Goal: Task Accomplishment & Management: Manage account settings

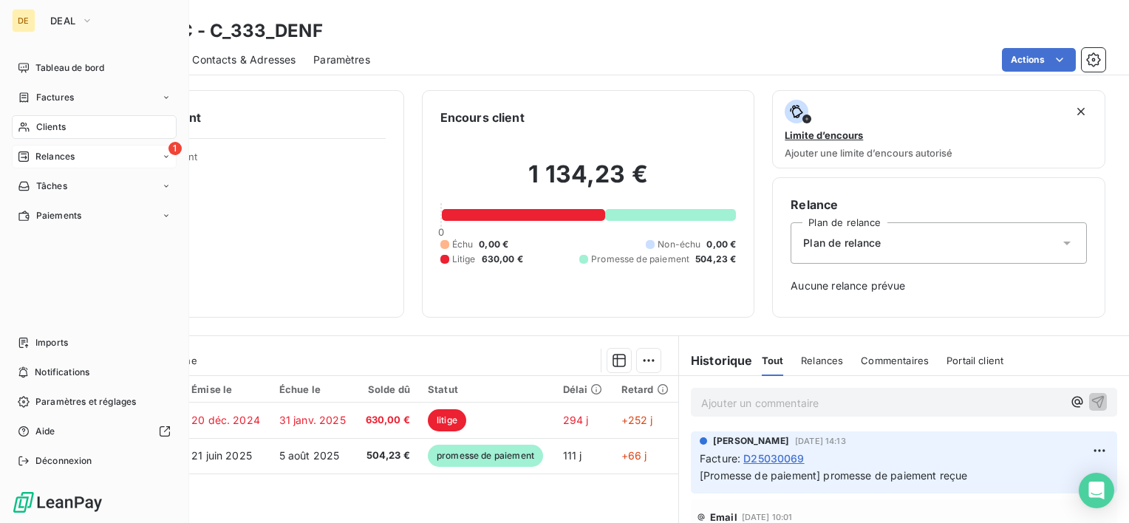
click at [44, 163] on div "1 Relances" at bounding box center [94, 157] width 165 height 24
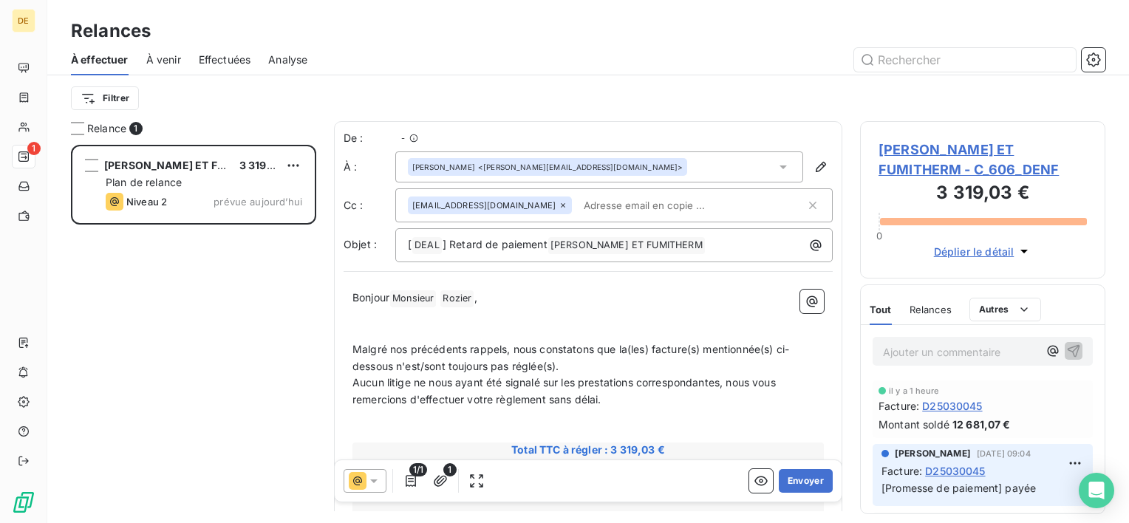
scroll to position [367, 234]
click at [804, 480] on button "Envoyer" at bounding box center [806, 481] width 54 height 24
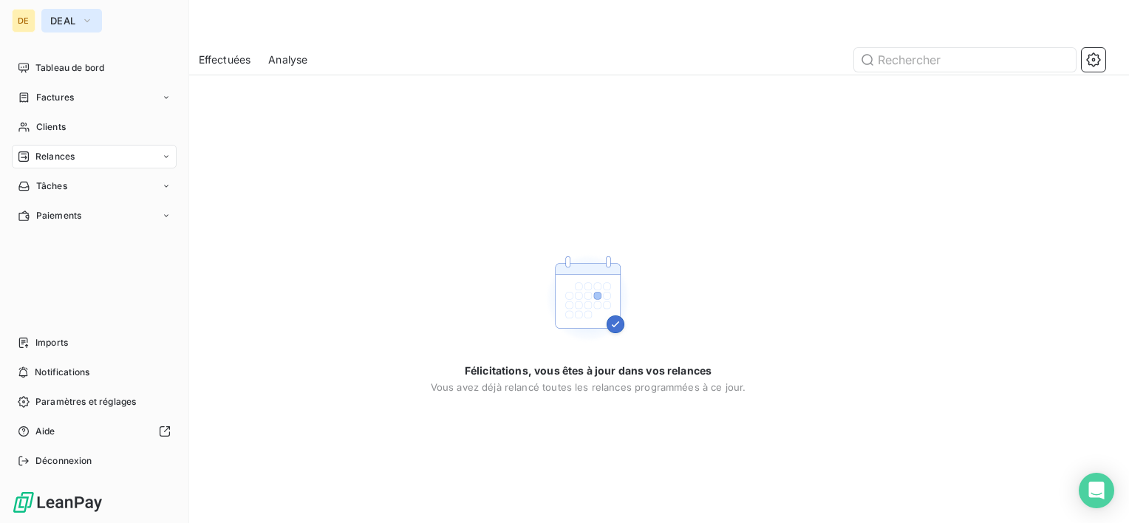
click at [59, 30] on button "DEAL" at bounding box center [71, 21] width 61 height 24
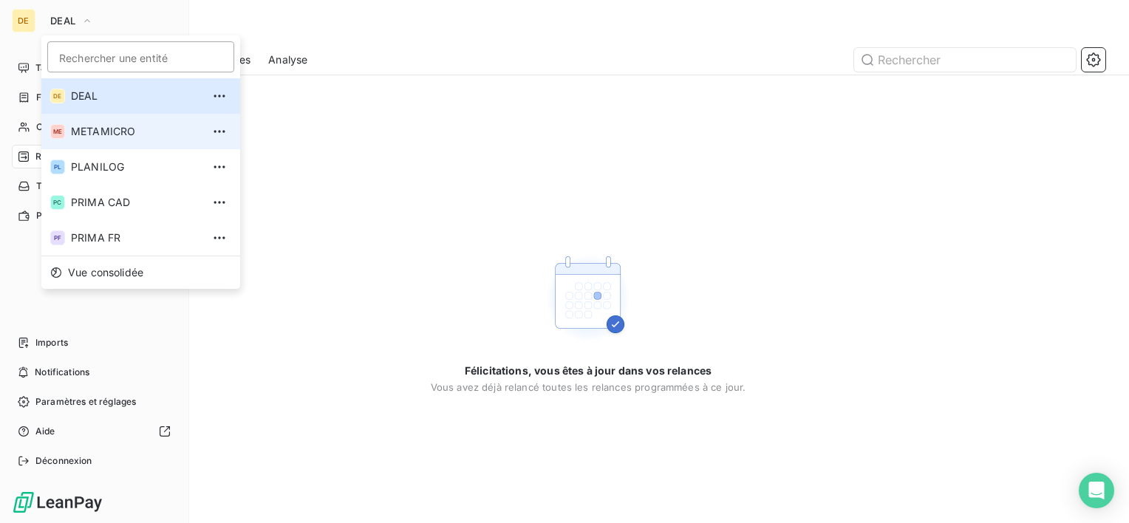
click at [115, 124] on span "METAMICRO" at bounding box center [136, 131] width 131 height 15
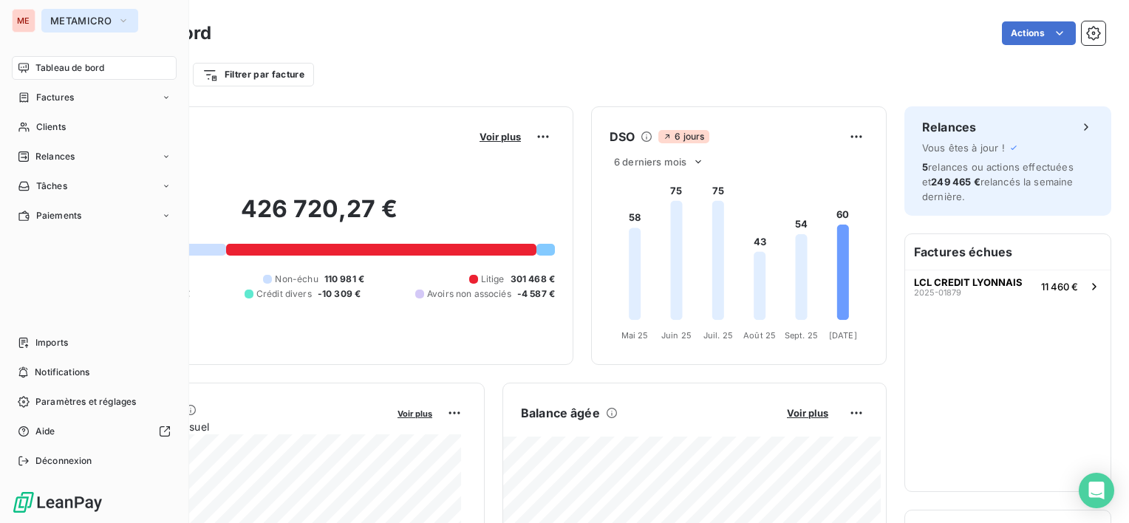
click at [89, 21] on span "METAMICRO" at bounding box center [80, 21] width 61 height 12
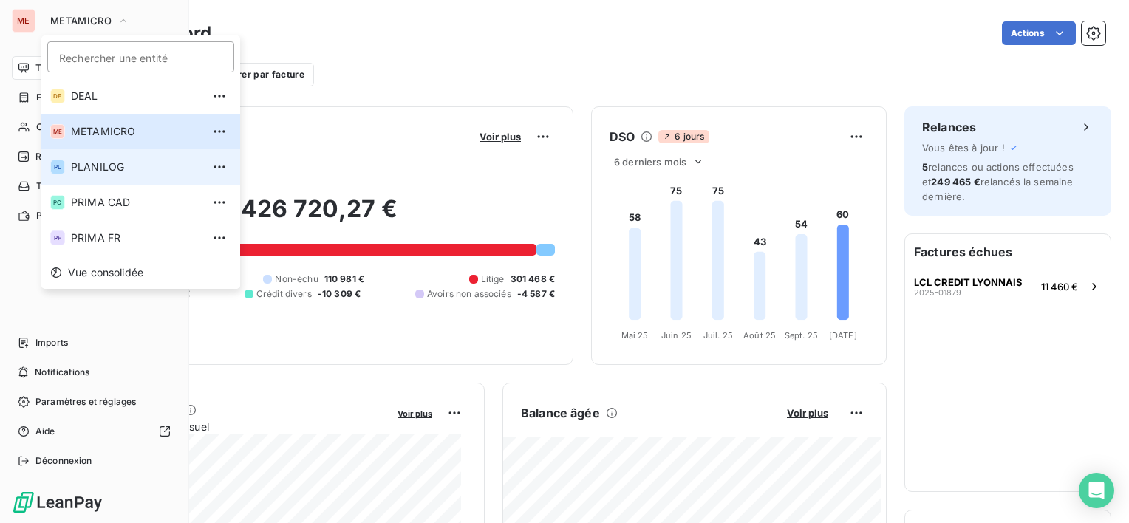
click at [100, 169] on span "PLANILOG" at bounding box center [136, 167] width 131 height 15
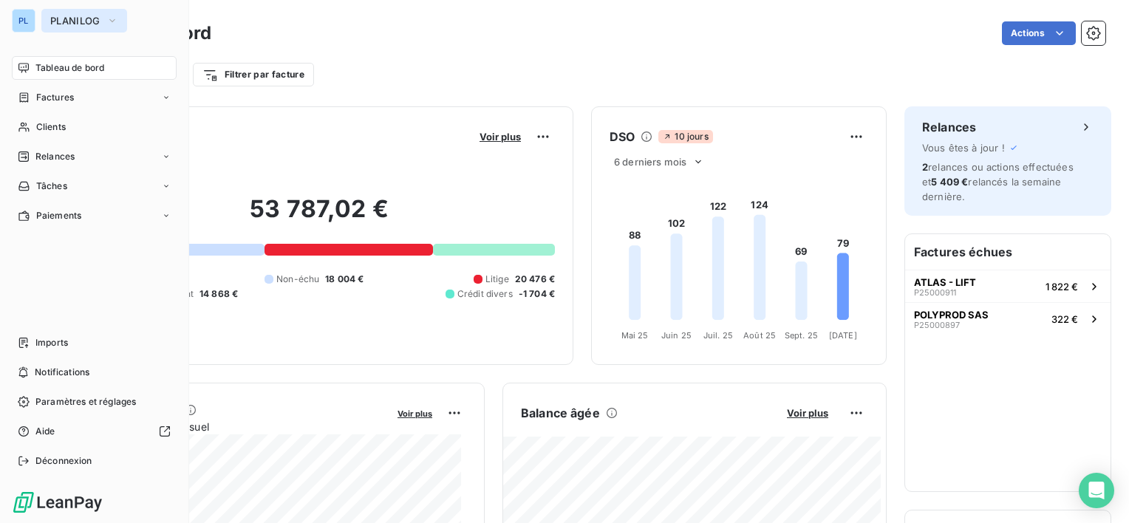
click at [92, 24] on span "PLANILOG" at bounding box center [75, 21] width 50 height 12
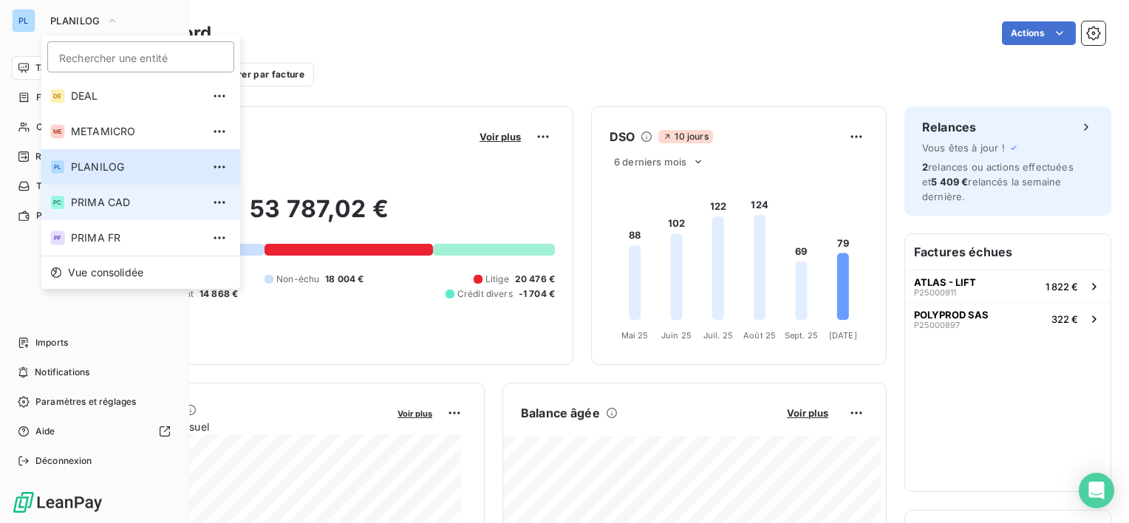
click at [109, 209] on span "PRIMA CAD" at bounding box center [136, 202] width 131 height 15
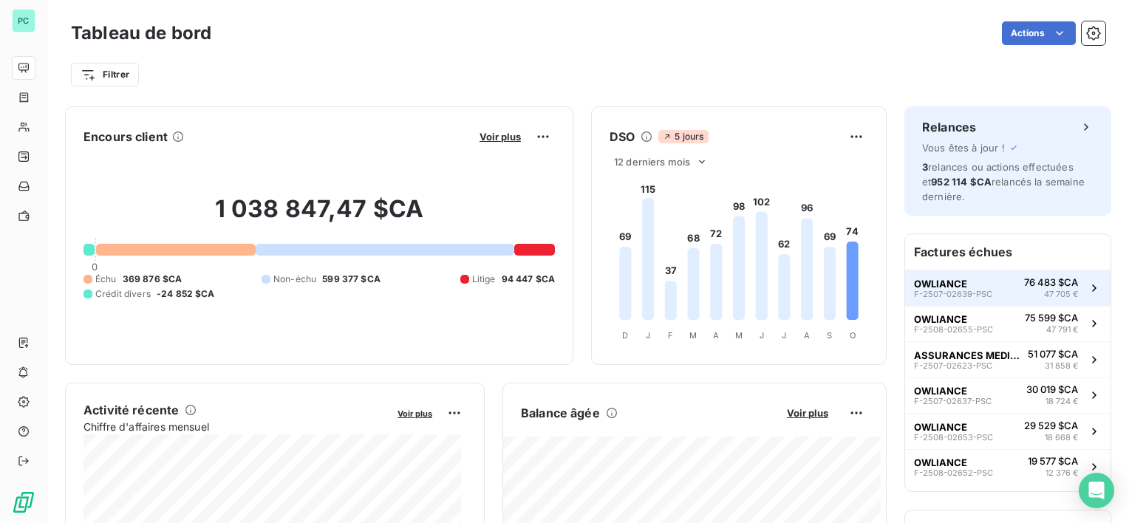
click at [978, 287] on div "OWLIANCE F-2507-02639-PSC" at bounding box center [953, 288] width 78 height 21
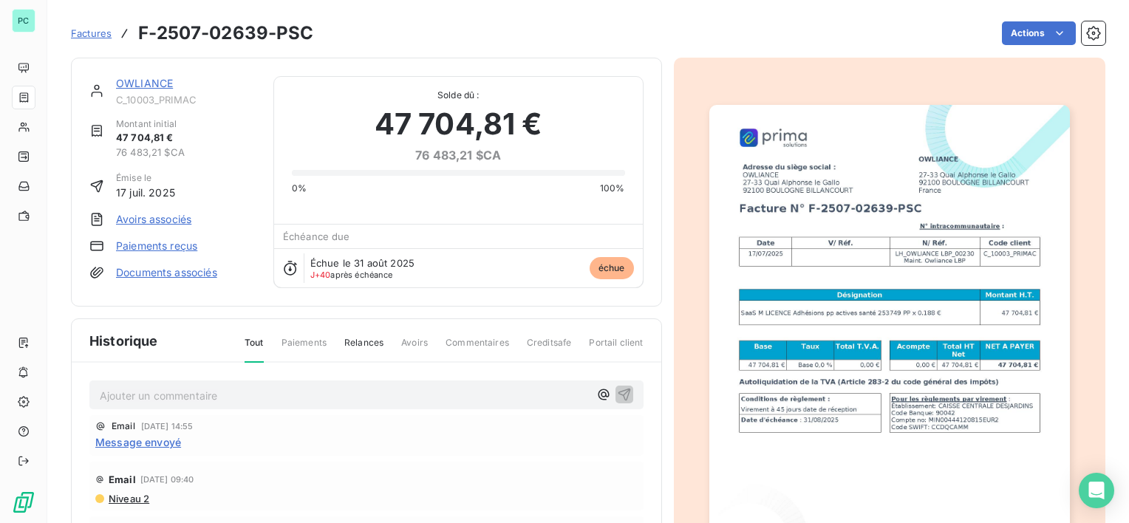
click at [128, 83] on link "OWLIANCE" at bounding box center [144, 83] width 57 height 13
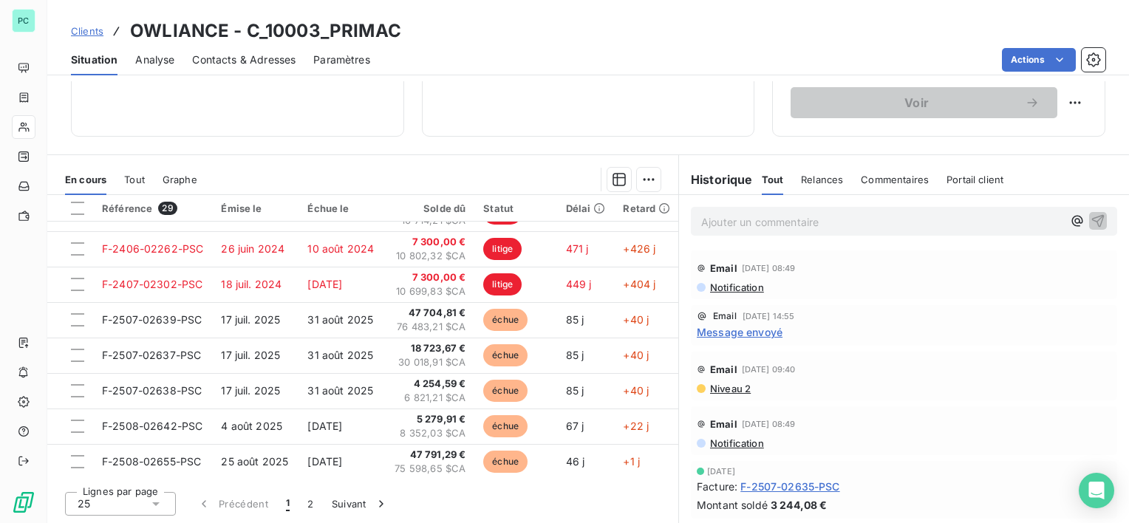
scroll to position [209, 0]
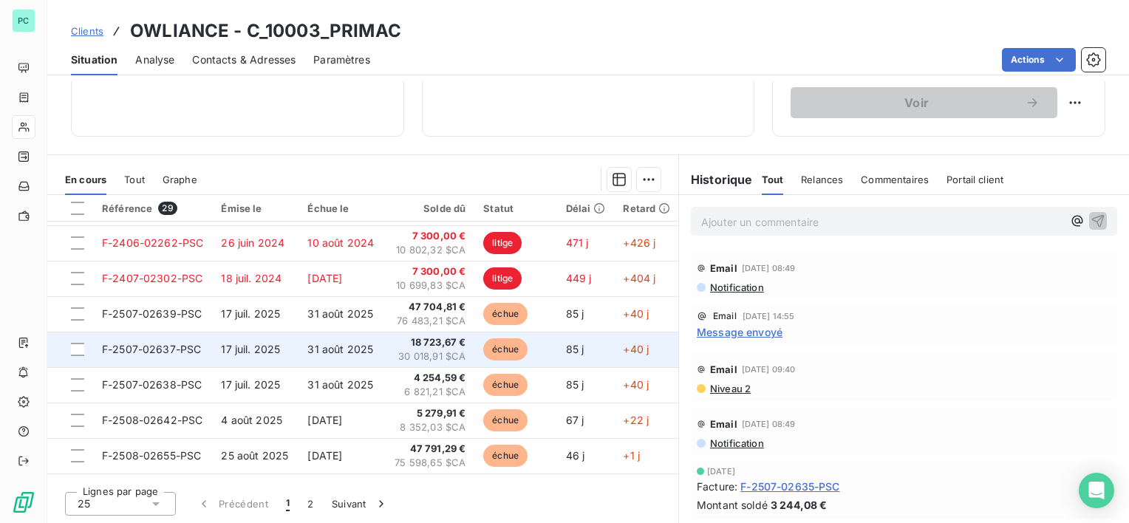
click at [72, 341] on td at bounding box center [70, 349] width 46 height 35
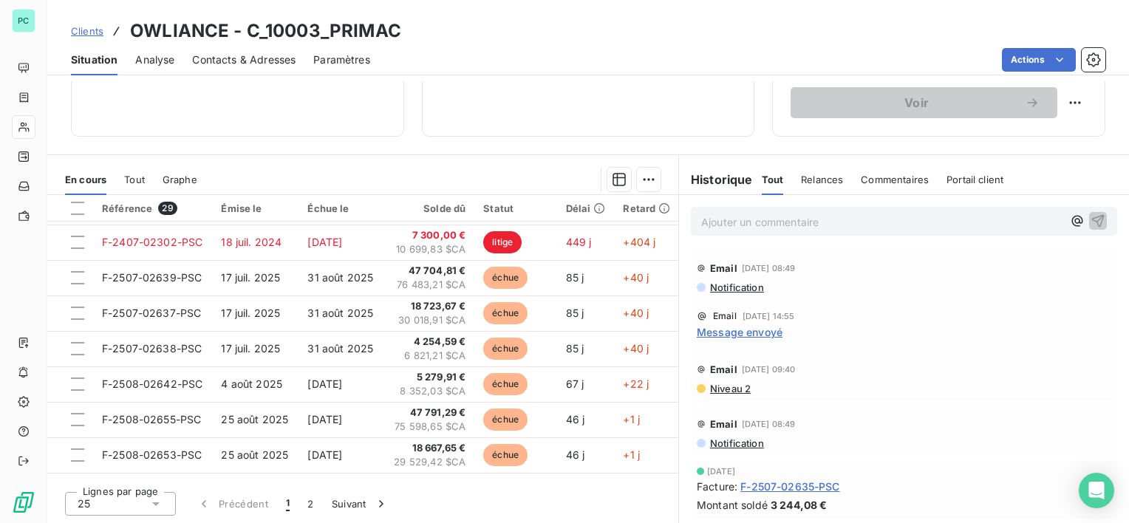
scroll to position [245, 0]
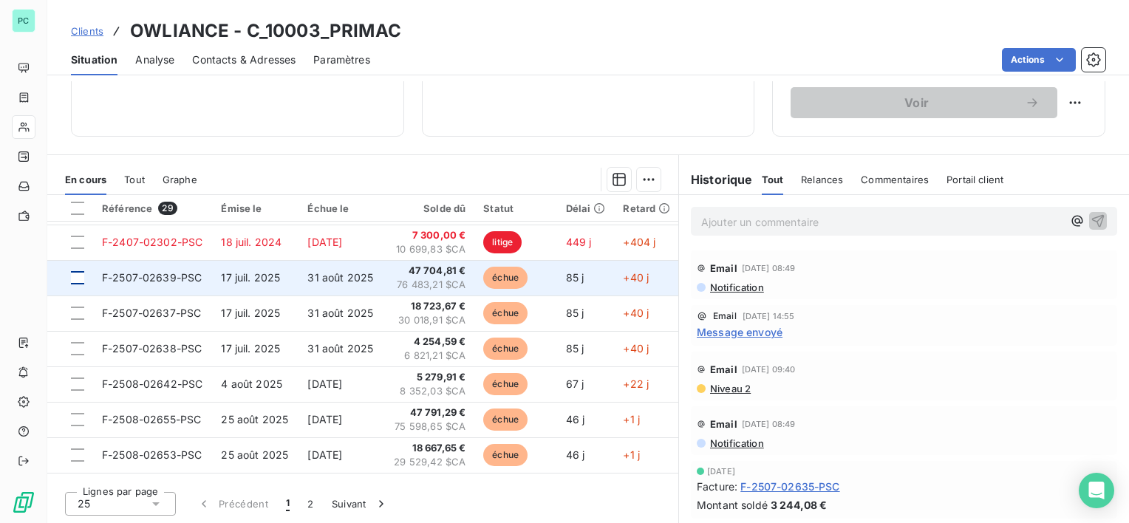
click at [79, 281] on div at bounding box center [77, 277] width 13 height 13
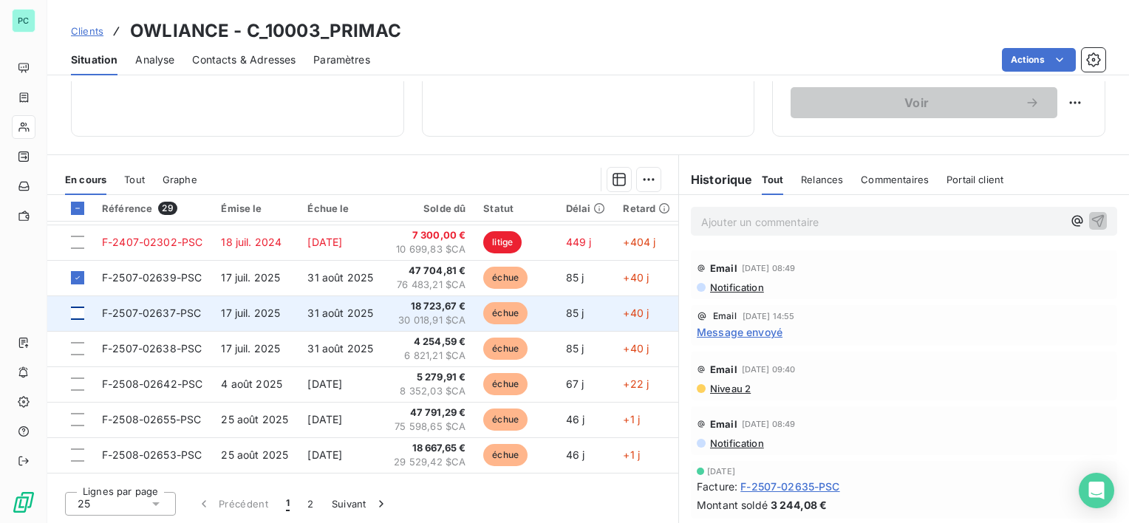
click at [75, 313] on div at bounding box center [77, 313] width 13 height 13
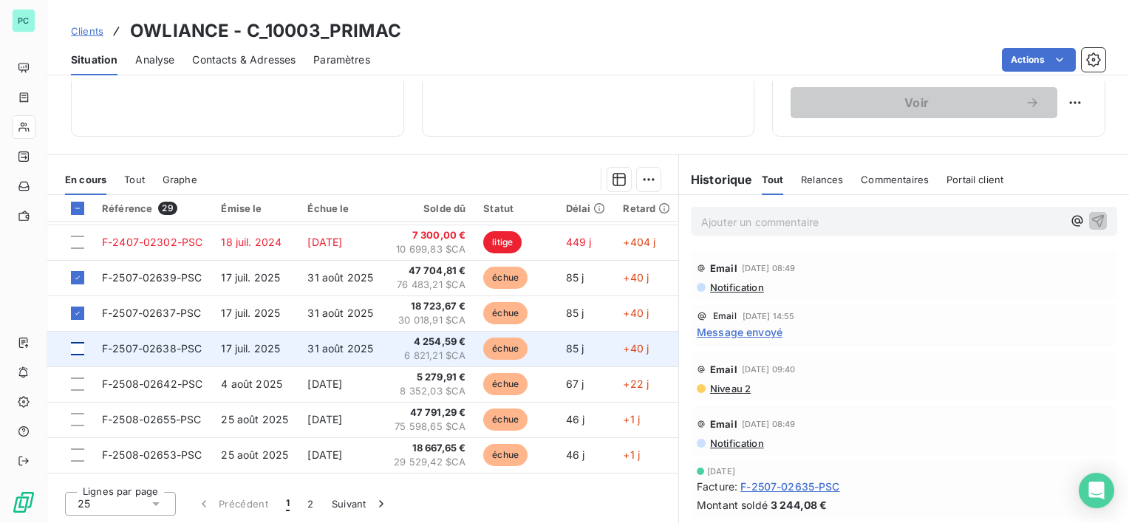
click at [76, 346] on div at bounding box center [77, 348] width 13 height 13
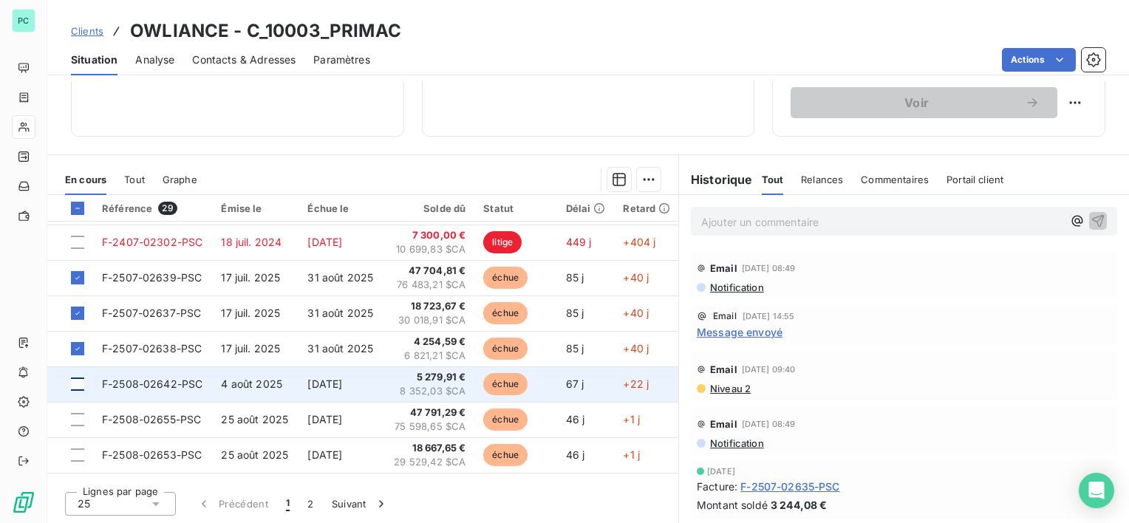
click at [78, 383] on div at bounding box center [77, 384] width 13 height 13
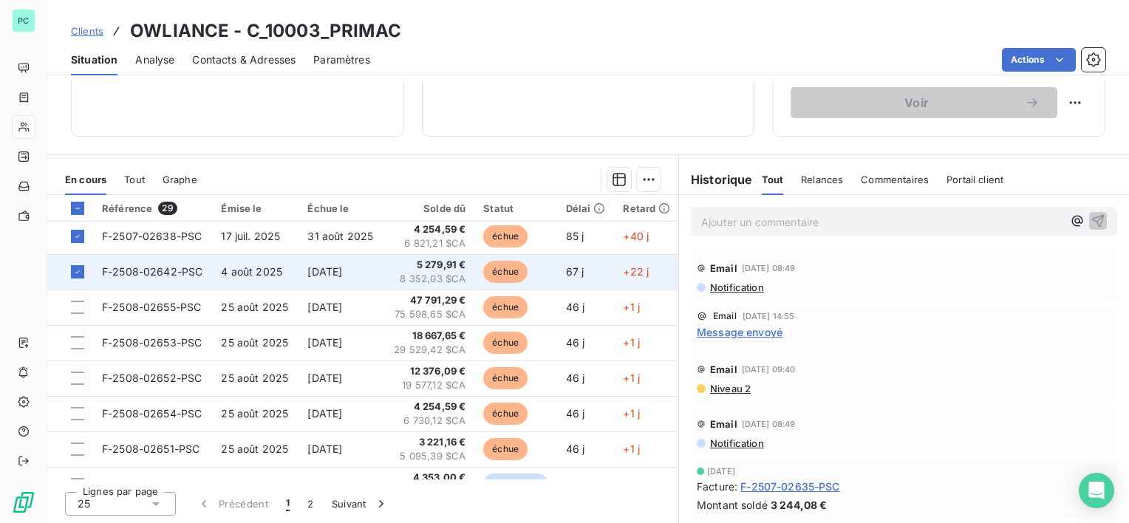
scroll to position [361, 0]
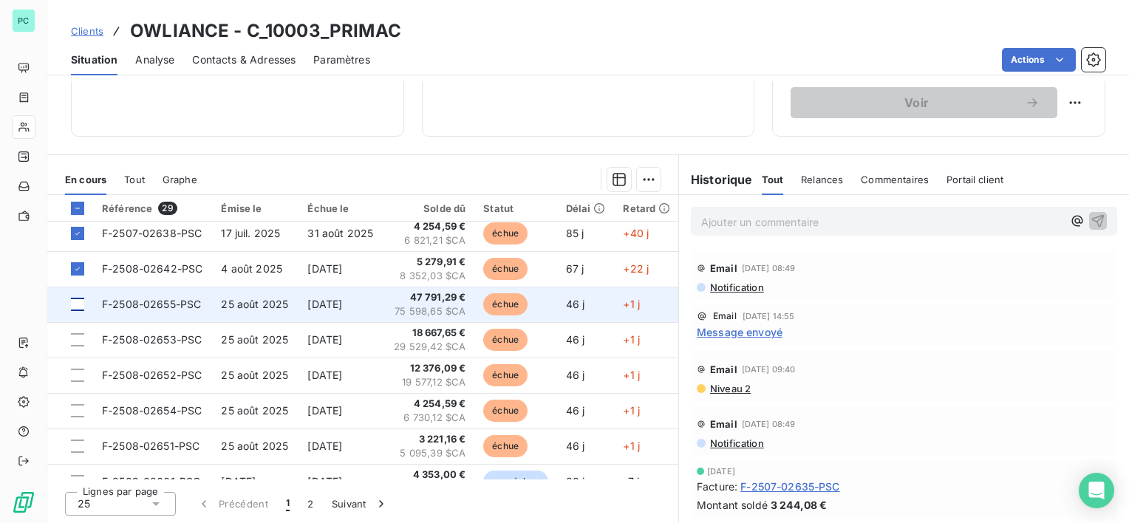
click at [78, 302] on div at bounding box center [77, 304] width 13 height 13
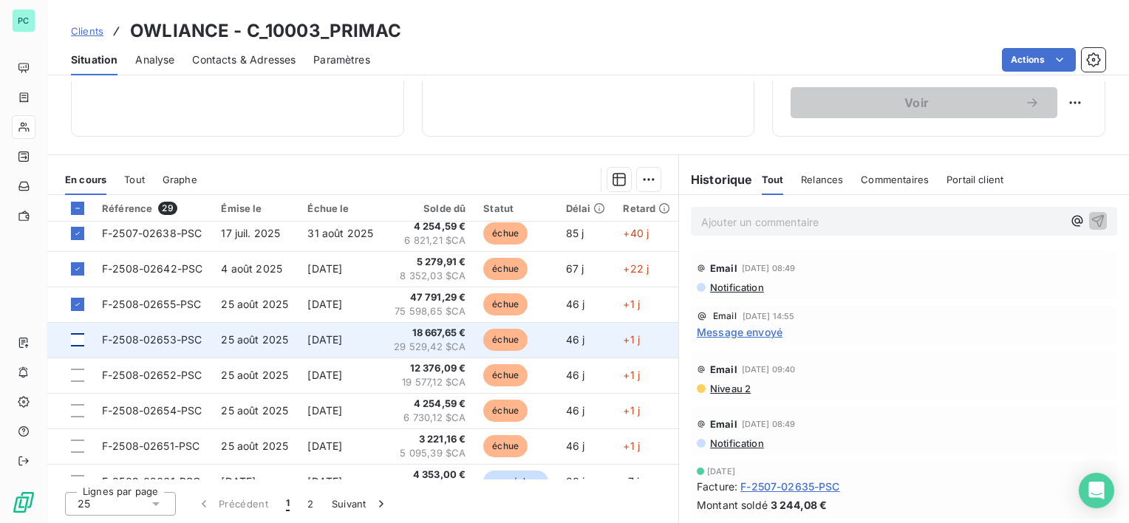
click at [76, 337] on div at bounding box center [77, 339] width 13 height 13
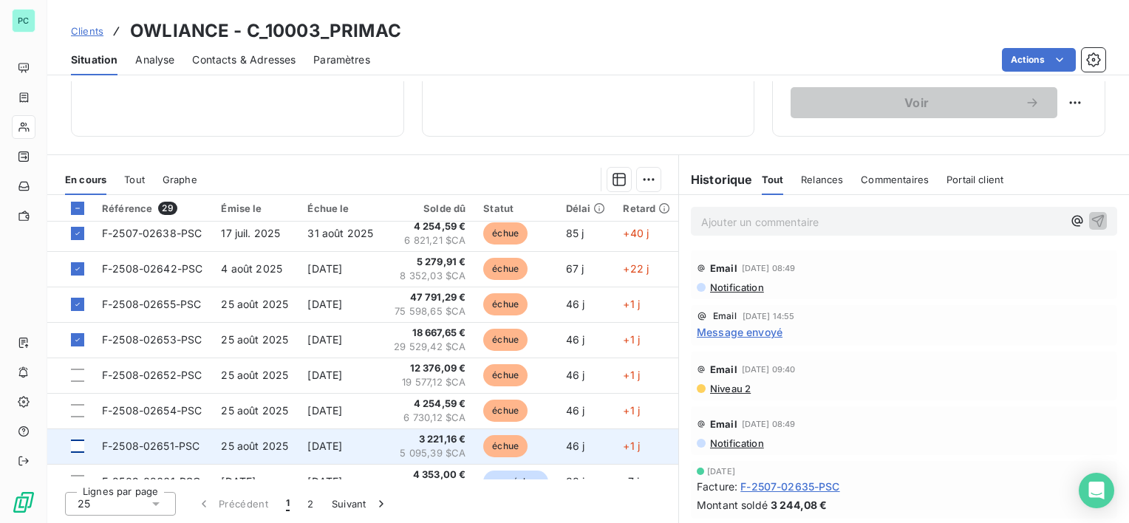
click at [74, 443] on div at bounding box center [77, 446] width 13 height 13
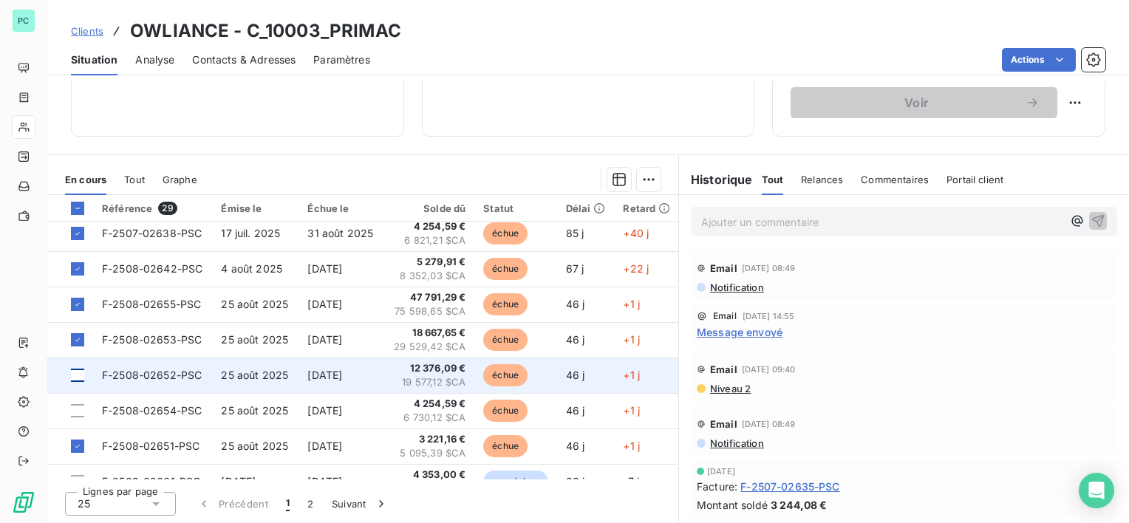
click at [78, 378] on div at bounding box center [77, 375] width 13 height 13
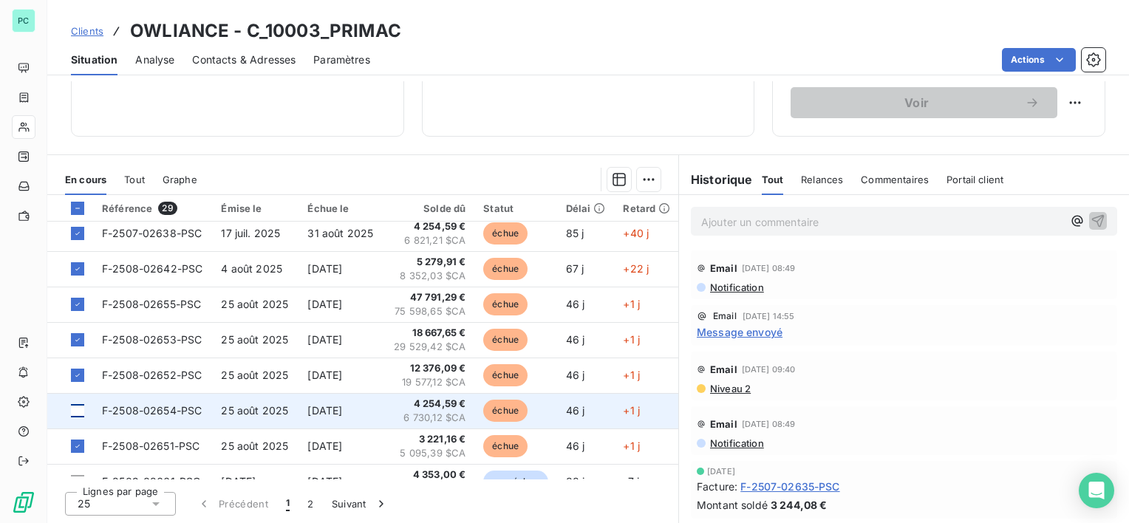
click at [77, 412] on div at bounding box center [77, 410] width 13 height 13
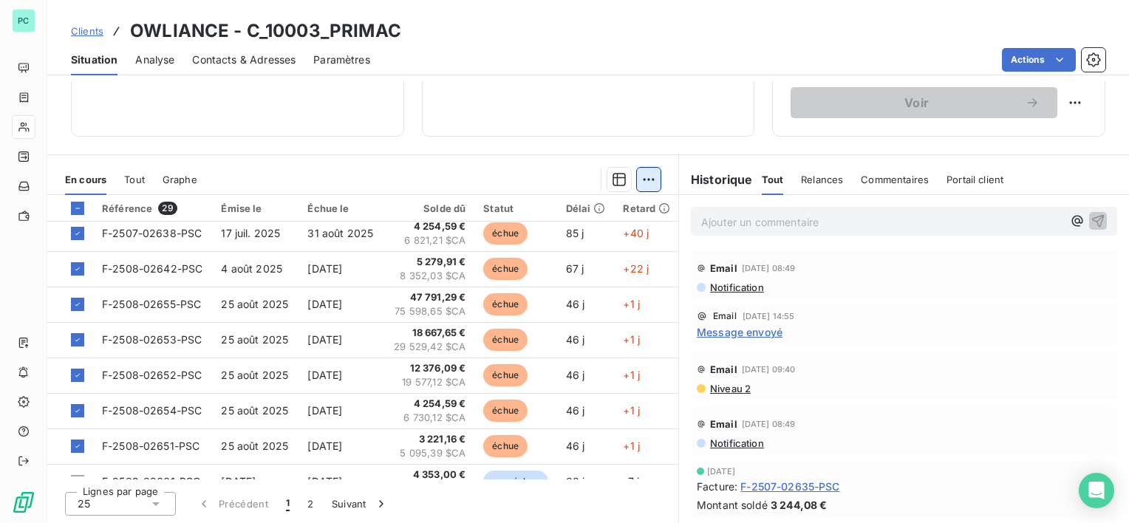
click at [647, 179] on html "PC Clients OWLIANCE - C_10003_PRIMAC Situation Analyse Contacts & Adresses Para…" at bounding box center [564, 261] width 1129 height 523
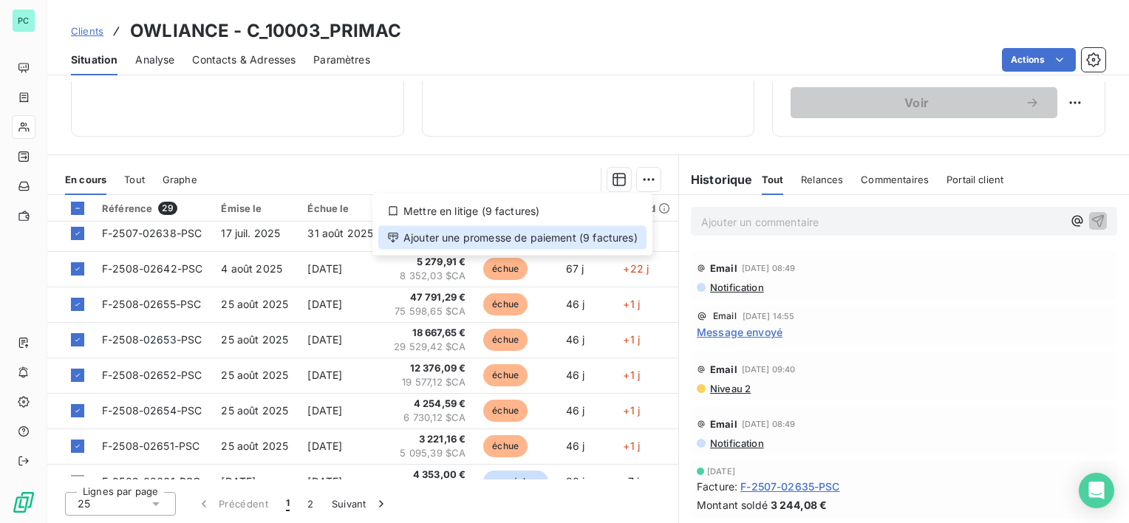
click at [562, 234] on div "Ajouter une promesse de paiement (9 factures)" at bounding box center [512, 238] width 268 height 24
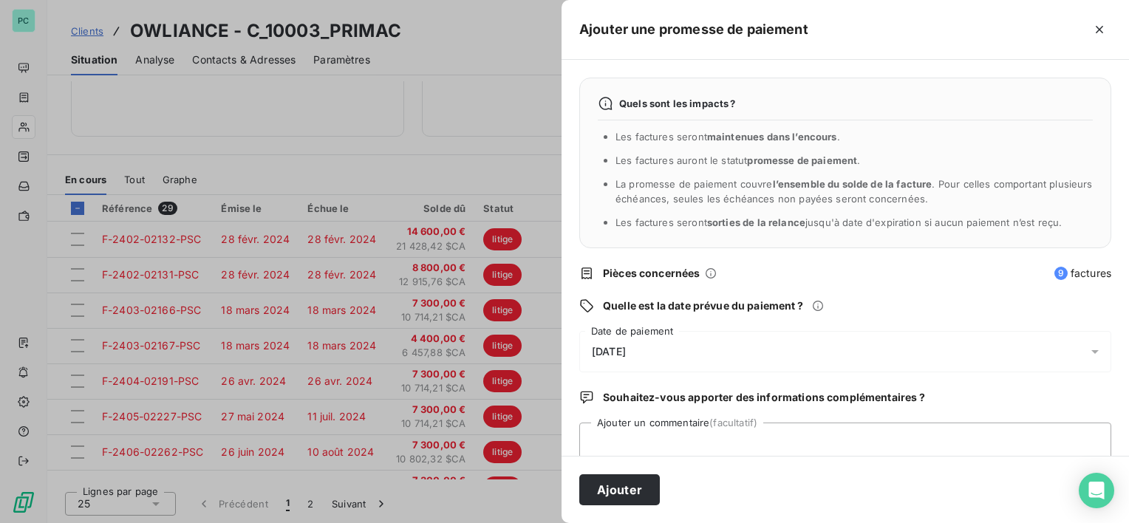
scroll to position [38, 0]
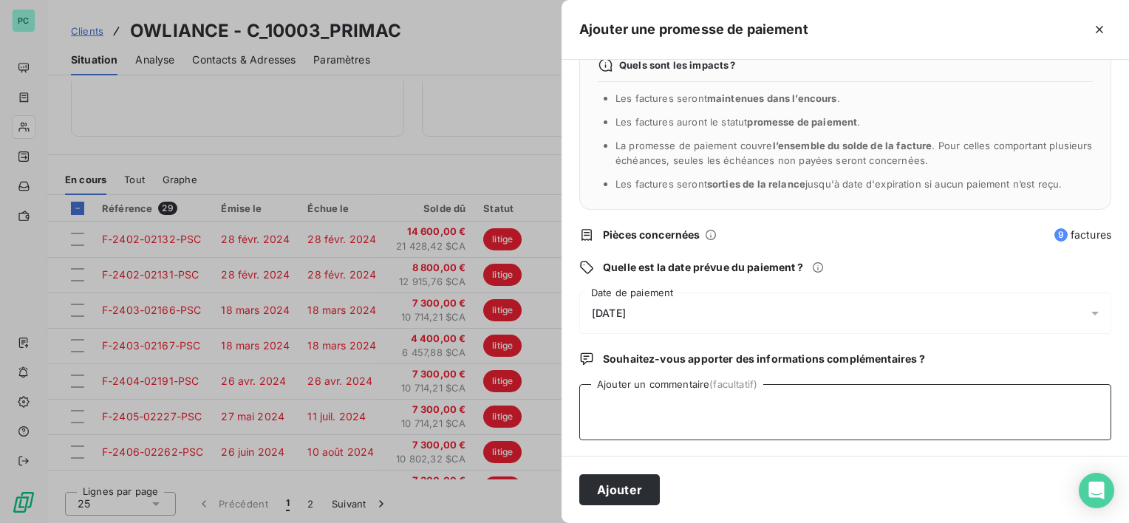
click at [669, 408] on textarea "Ajouter un commentaire (facultatif)" at bounding box center [845, 412] width 532 height 56
type textarea "payée le 09/10"
click at [676, 309] on div "[DATE]" at bounding box center [845, 313] width 532 height 41
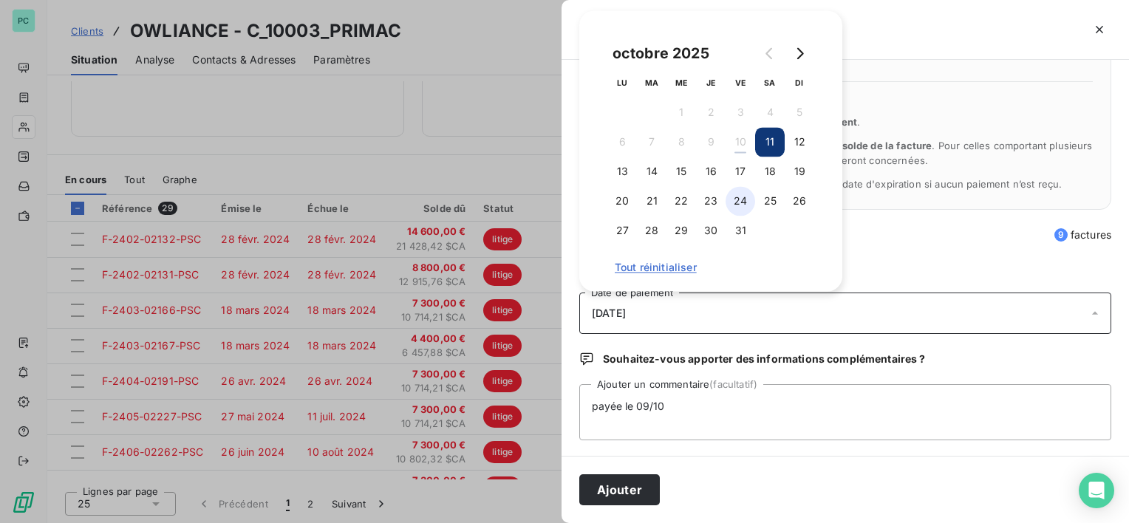
click at [746, 201] on button "24" at bounding box center [741, 201] width 30 height 30
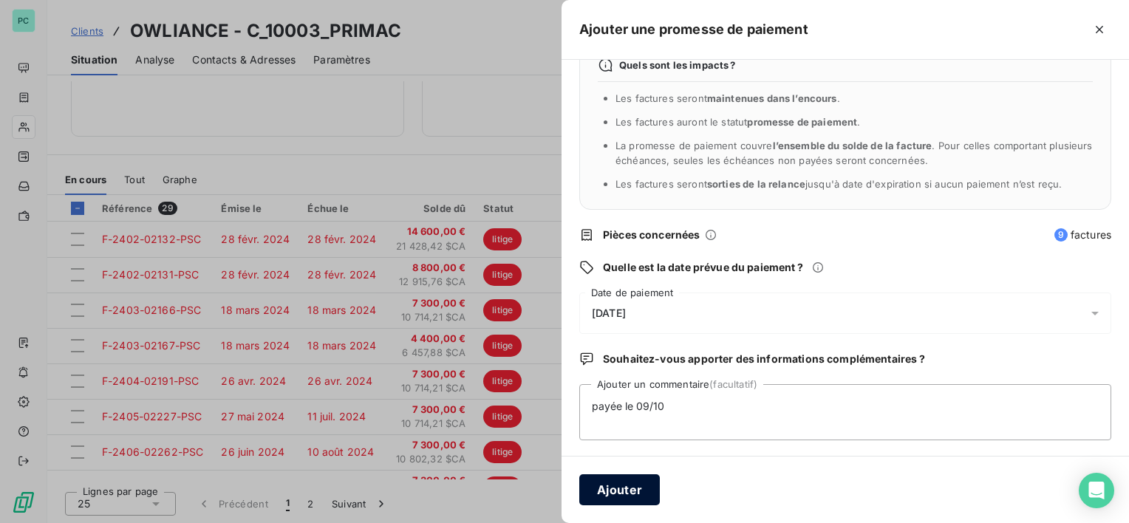
click at [619, 492] on button "Ajouter" at bounding box center [619, 490] width 81 height 31
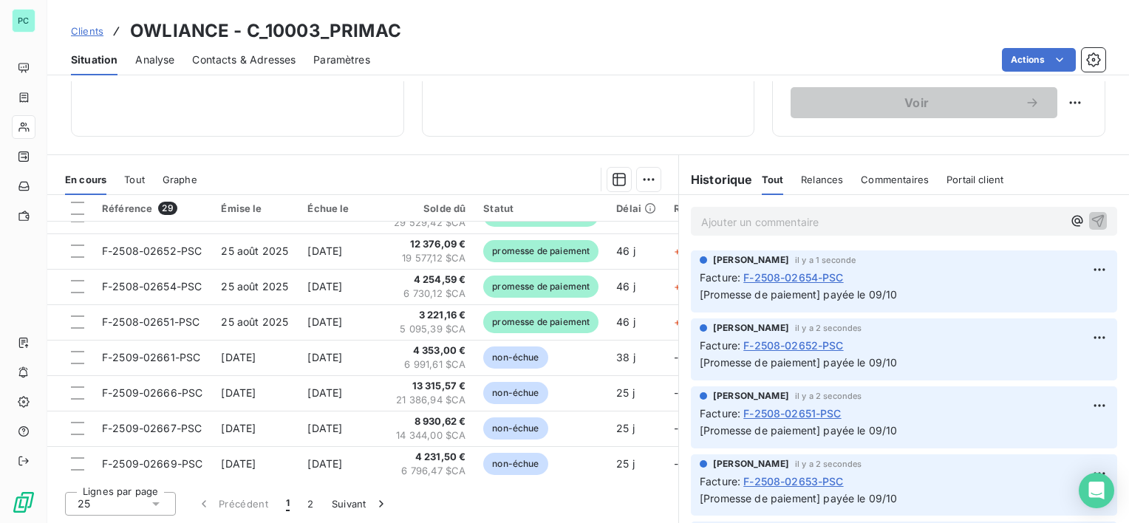
scroll to position [491, 0]
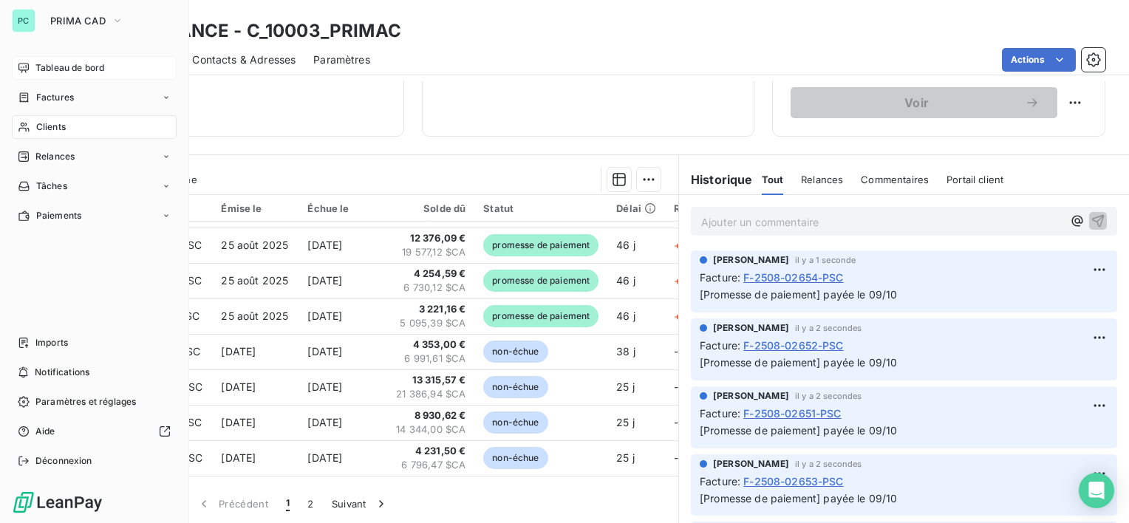
click at [48, 71] on span "Tableau de bord" at bounding box center [69, 67] width 69 height 13
